Goal: Task Accomplishment & Management: Use online tool/utility

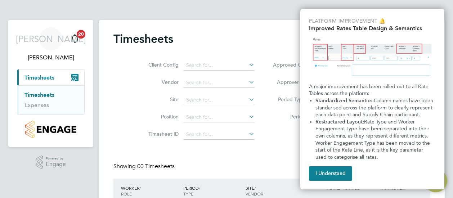
scroll to position [64, 0]
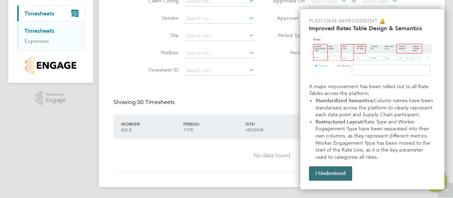
click at [319, 175] on button "I Understand" at bounding box center [330, 174] width 43 height 14
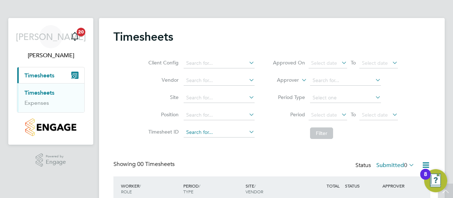
scroll to position [0, 0]
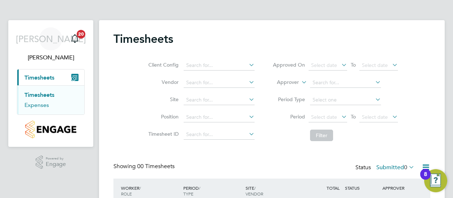
click at [46, 103] on link "Expenses" at bounding box center [37, 105] width 25 height 7
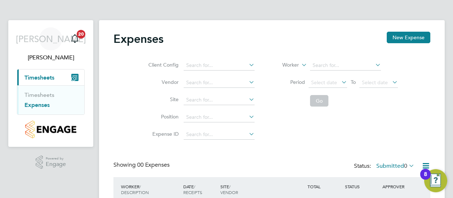
click at [42, 77] on span "Timesheets" at bounding box center [40, 77] width 30 height 7
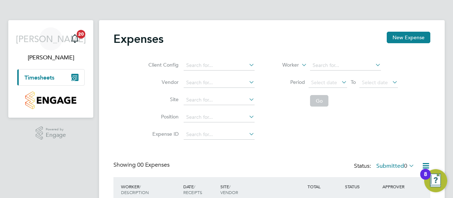
click at [42, 76] on span "Timesheets" at bounding box center [40, 77] width 30 height 7
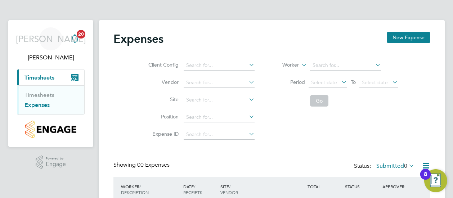
click at [82, 36] on span "20" at bounding box center [81, 34] width 9 height 9
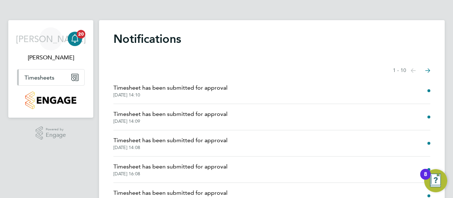
click at [52, 78] on span "Timesheets" at bounding box center [40, 77] width 30 height 7
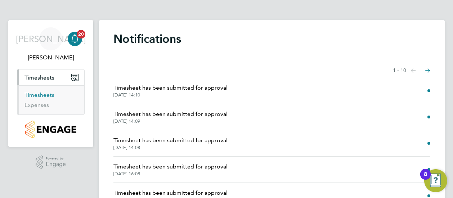
click at [47, 93] on link "Timesheets" at bounding box center [40, 95] width 30 height 7
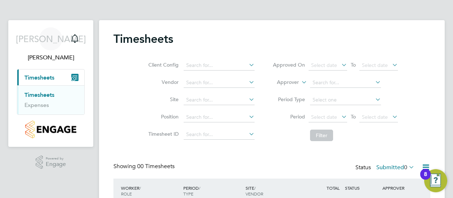
click at [45, 78] on span "Timesheets" at bounding box center [40, 77] width 30 height 7
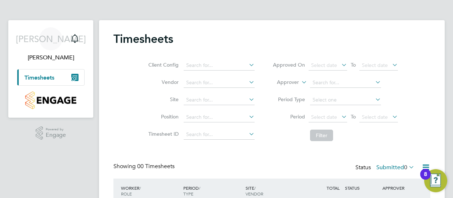
click at [45, 78] on span "Timesheets" at bounding box center [40, 77] width 30 height 7
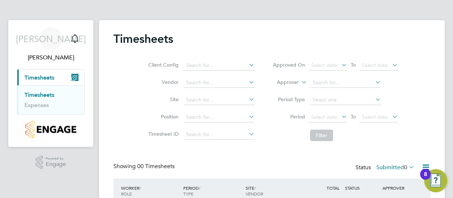
click at [45, 96] on link "Timesheets" at bounding box center [40, 95] width 30 height 7
